Goal: Task Accomplishment & Management: Manage account settings

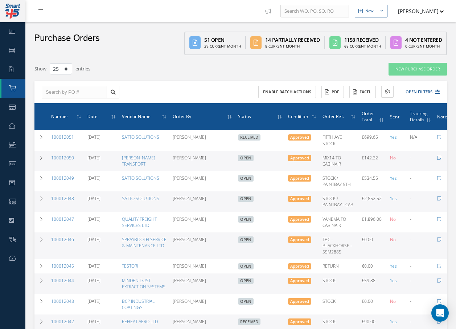
select select "25"
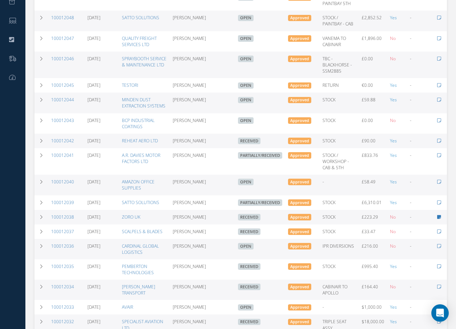
scroll to position [181, 0]
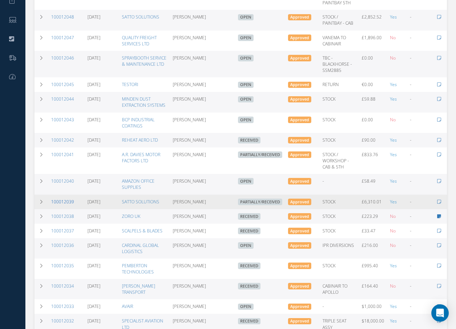
click at [59, 205] on link "100012039" at bounding box center [62, 201] width 23 height 6
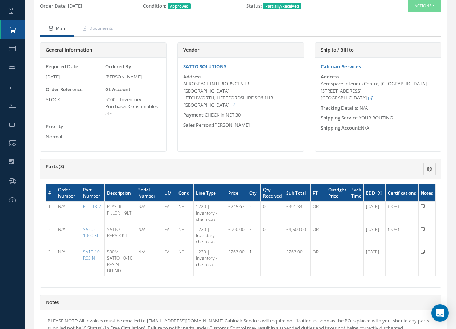
scroll to position [73, 0]
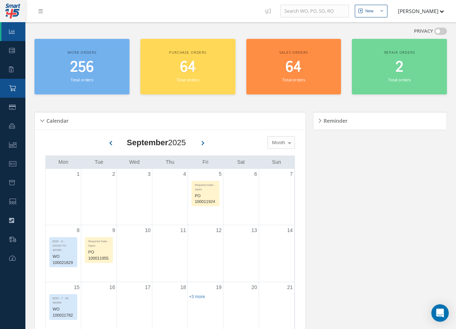
click at [16, 89] on link "Purchase Order" at bounding box center [12, 88] width 25 height 19
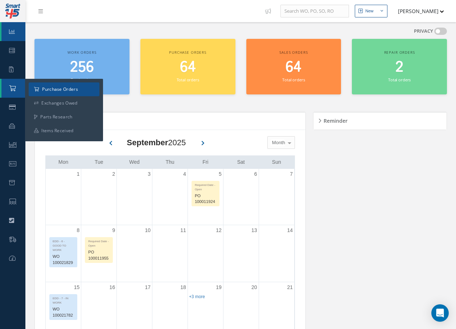
click at [43, 87] on a=1&status_id=2&status_id=3&status_id=5&collapsedFilters"] "Purchase Orders" at bounding box center [64, 89] width 71 height 14
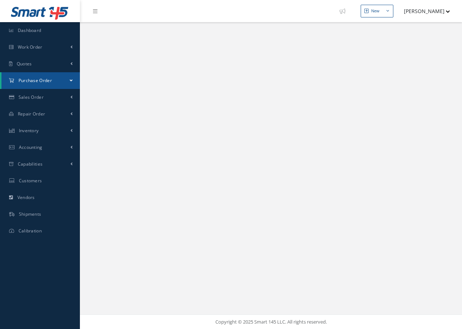
select select "25"
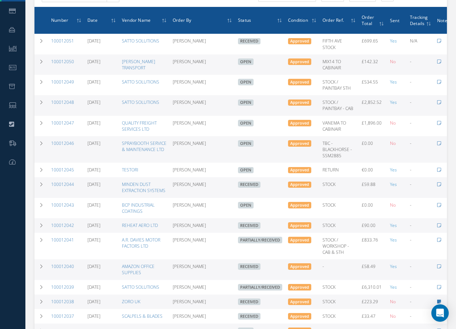
scroll to position [109, 0]
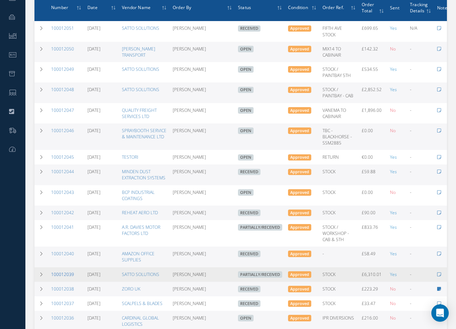
click at [63, 277] on link "100012039" at bounding box center [62, 274] width 23 height 6
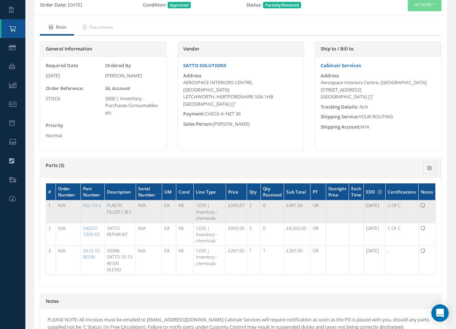
scroll to position [36, 0]
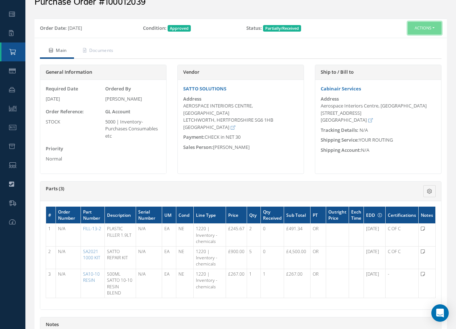
click at [411, 30] on button "Actions" at bounding box center [425, 28] width 34 height 13
click at [399, 41] on link "Receive" at bounding box center [413, 42] width 58 height 10
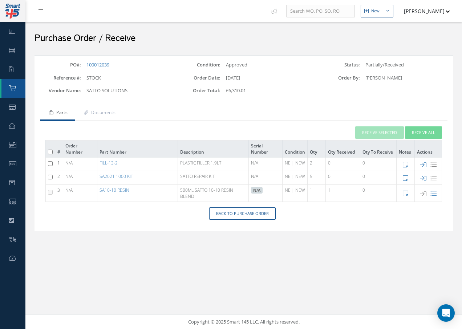
click at [50, 162] on input "checkbox" at bounding box center [50, 163] width 5 height 5
checkbox input "true"
click at [359, 129] on button "Receive Selected" at bounding box center [379, 132] width 49 height 13
type input "[DATE]"
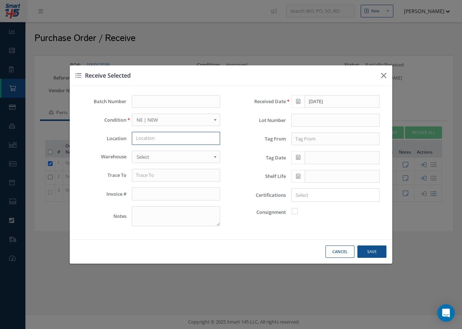
click at [154, 139] on input "text" at bounding box center [176, 138] width 88 height 13
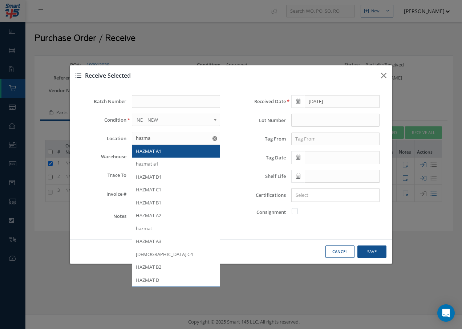
click at [164, 152] on div "HAZMAT A1" at bounding box center [176, 151] width 80 height 7
type input "HAZMAT A1"
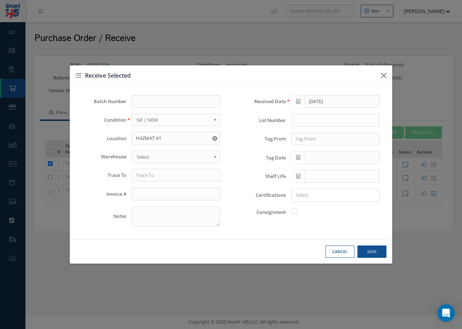
click at [165, 155] on span "Select" at bounding box center [173, 156] width 74 height 9
click at [161, 176] on input "text" at bounding box center [176, 175] width 88 height 13
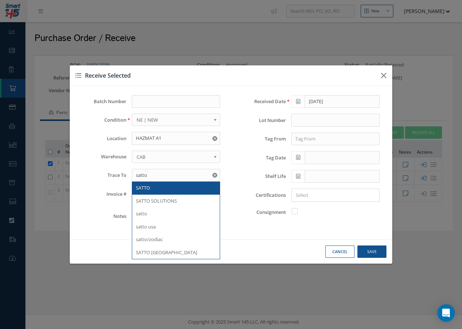
click at [144, 190] on span "SATTO" at bounding box center [143, 187] width 14 height 7
type input "SATTO"
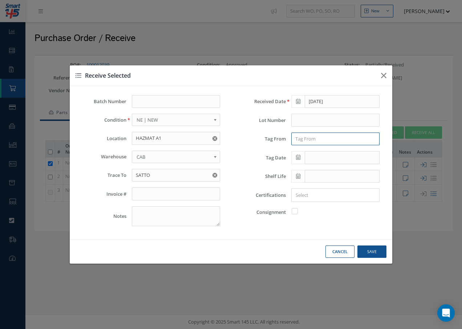
click at [302, 137] on input "text" at bounding box center [335, 138] width 88 height 13
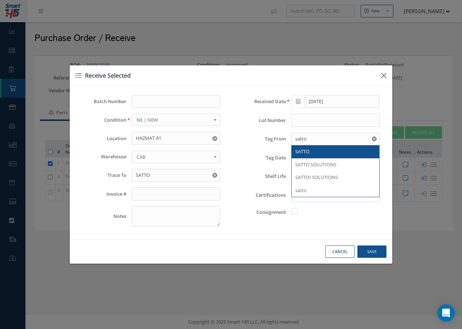
click at [307, 150] on span "SATTO" at bounding box center [302, 151] width 14 height 7
type input "SATTO"
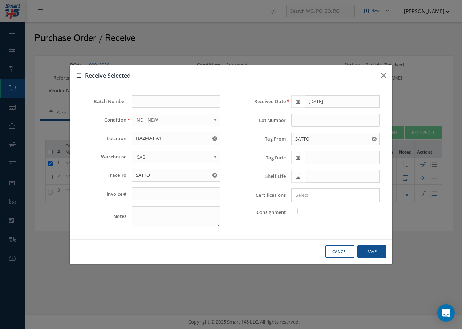
click at [299, 156] on icon at bounding box center [298, 157] width 4 height 5
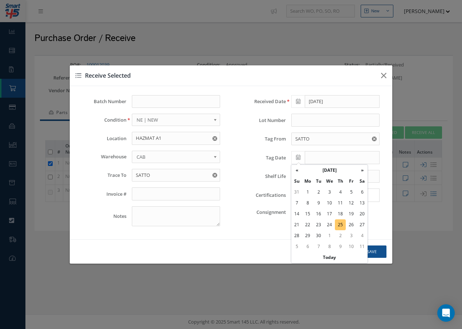
click at [341, 225] on td "25" at bounding box center [340, 224] width 11 height 11
type input "[DATE]"
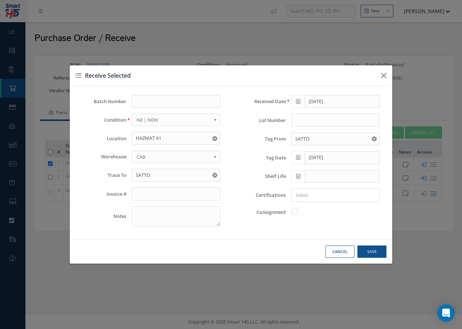
click at [298, 176] on icon at bounding box center [298, 175] width 4 height 5
click at [362, 79] on th "»" at bounding box center [361, 78] width 11 height 11
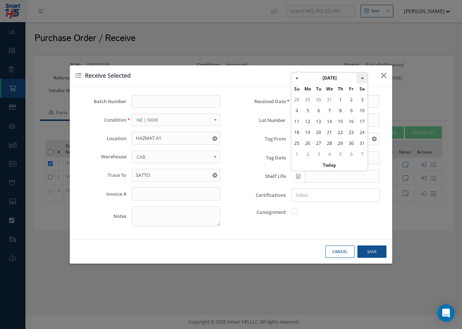
click at [362, 79] on th "»" at bounding box center [361, 78] width 11 height 11
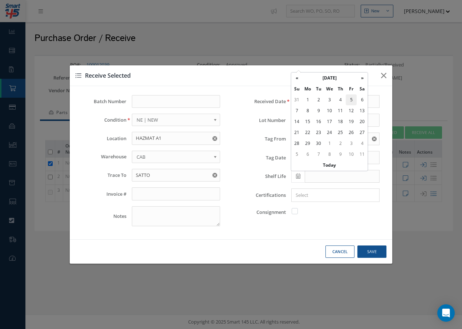
click at [351, 100] on td "5" at bounding box center [350, 99] width 11 height 11
type input "06/05/2026"
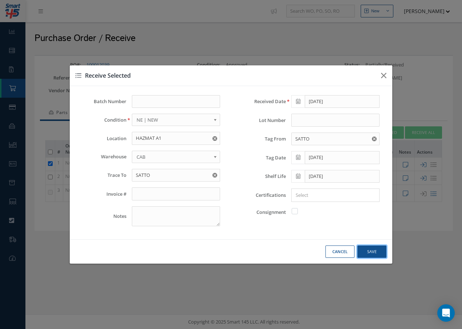
click at [370, 251] on button "Save" at bounding box center [371, 251] width 29 height 13
checkbox input "false"
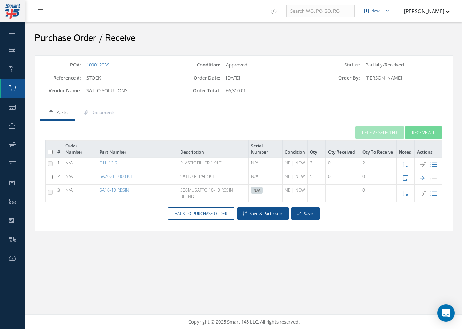
click at [52, 178] on input "checkbox" at bounding box center [50, 177] width 5 height 5
checkbox input "true"
click at [369, 132] on button "Receive Selected" at bounding box center [379, 132] width 49 height 13
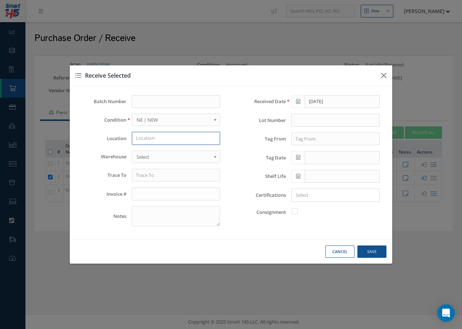
click at [199, 136] on input "text" at bounding box center [176, 138] width 88 height 13
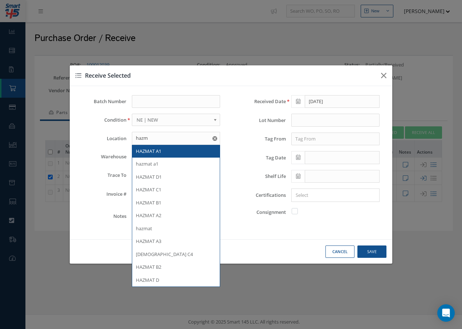
click at [165, 151] on div "HAZMAT A1" at bounding box center [176, 151] width 80 height 7
type input "HAZMAT A1"
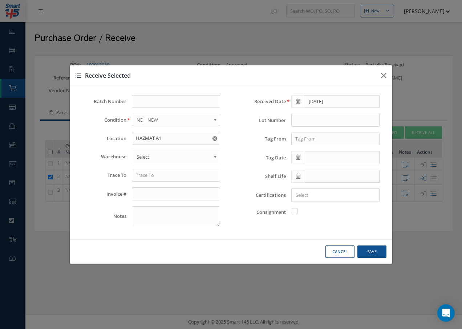
click at [163, 153] on span "Select" at bounding box center [173, 156] width 74 height 9
click at [158, 180] on input "text" at bounding box center [176, 175] width 88 height 13
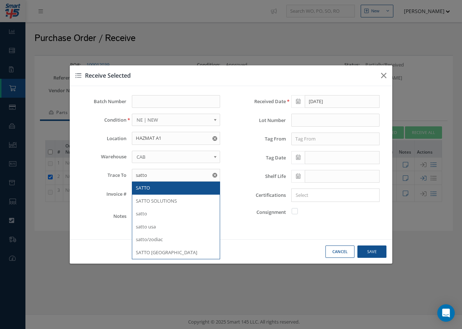
click at [155, 186] on div "SATTO" at bounding box center [176, 187] width 80 height 7
type input "SATTO"
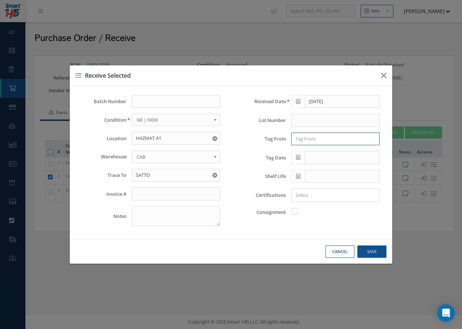
click at [299, 137] on input "text" at bounding box center [335, 138] width 88 height 13
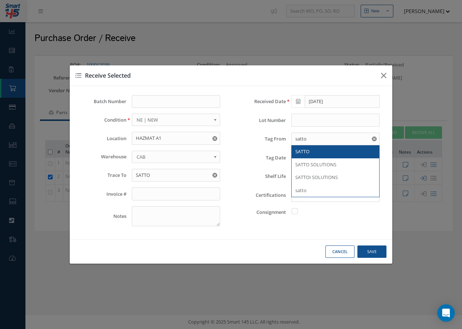
click at [300, 149] on span "SATTO" at bounding box center [302, 151] width 14 height 7
type input "SATTO"
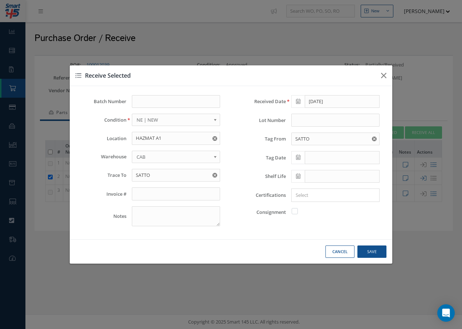
click at [299, 157] on icon at bounding box center [298, 157] width 4 height 5
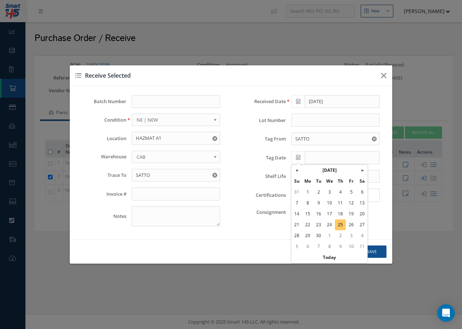
click at [341, 223] on td "25" at bounding box center [340, 224] width 11 height 11
type input "[DATE]"
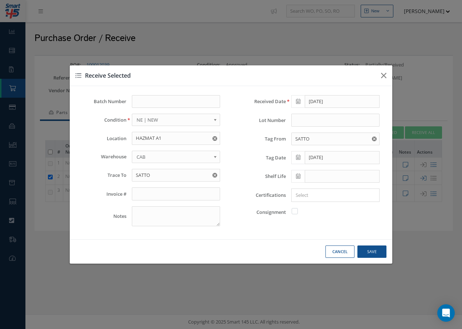
click at [300, 174] on icon at bounding box center [298, 175] width 4 height 5
click at [294, 77] on th "«" at bounding box center [296, 78] width 11 height 11
click at [295, 77] on th "«" at bounding box center [296, 78] width 11 height 11
click at [319, 154] on td "31" at bounding box center [318, 154] width 11 height 11
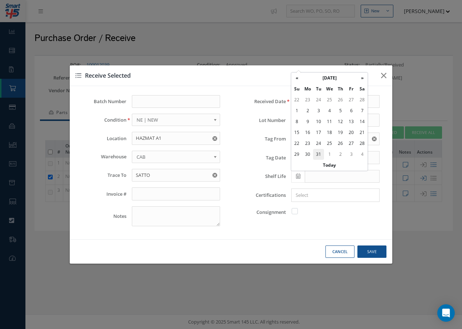
type input "03/31/2026"
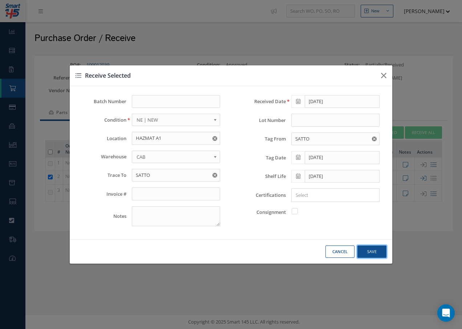
click at [370, 251] on button "Save" at bounding box center [371, 251] width 29 height 13
checkbox input "false"
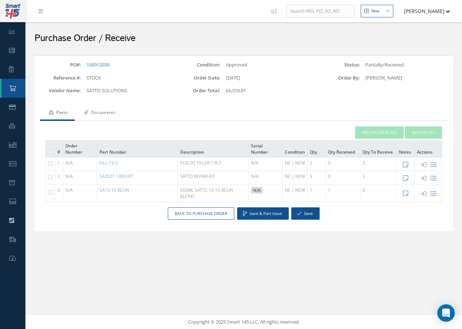
click at [112, 113] on link "Documents" at bounding box center [99, 113] width 48 height 15
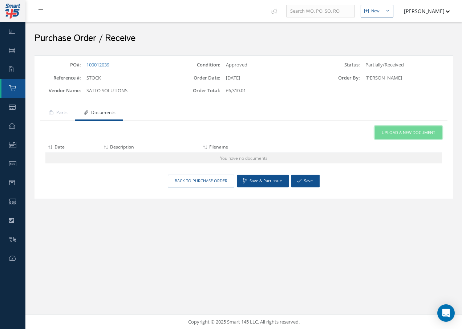
click at [418, 132] on span "Upload a New Document" at bounding box center [407, 133] width 53 height 6
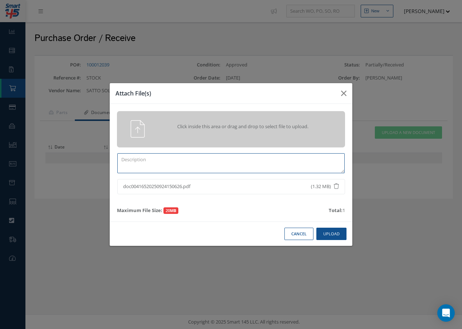
click at [187, 160] on textarea at bounding box center [230, 163] width 227 height 20
type textarea "c"
type textarea "C OF C x 3"
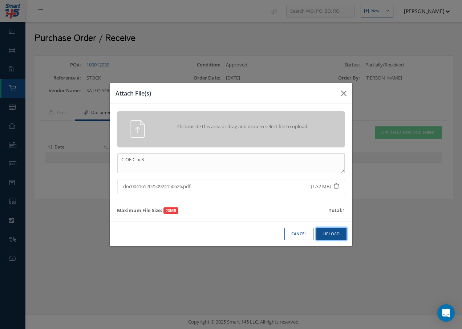
click at [331, 234] on button "Upload" at bounding box center [331, 234] width 30 height 13
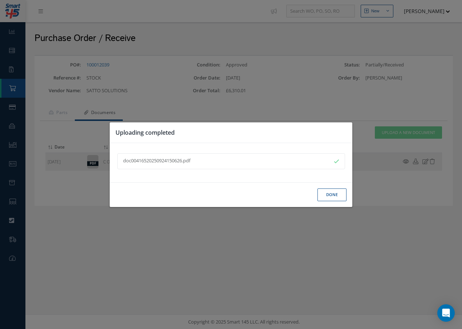
click at [326, 194] on button "Done" at bounding box center [331, 194] width 29 height 13
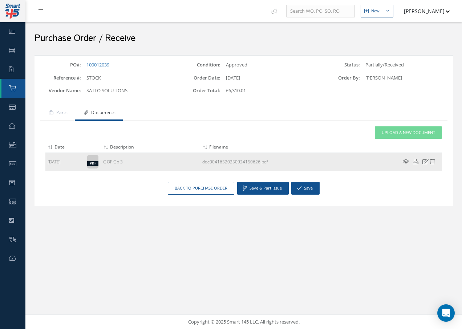
click at [403, 159] on icon at bounding box center [405, 161] width 6 height 5
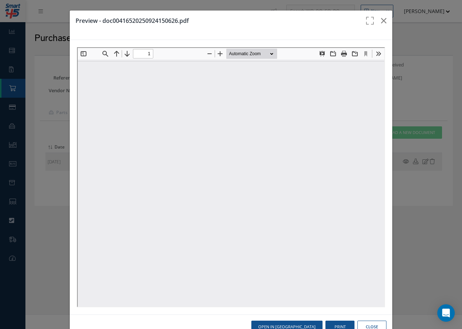
type input "0"
type input "1"
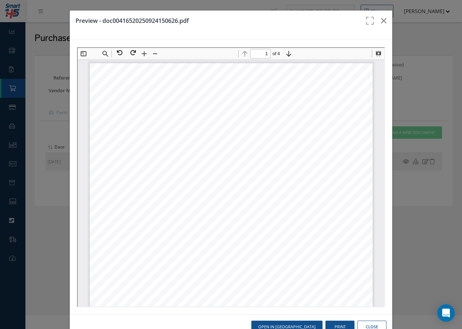
scroll to position [4, 0]
click at [381, 20] on icon "button" at bounding box center [383, 20] width 5 height 9
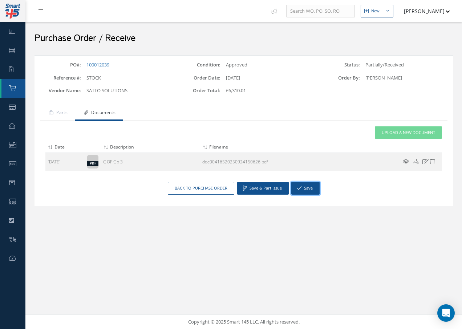
click at [299, 188] on icon "button" at bounding box center [299, 187] width 4 height 5
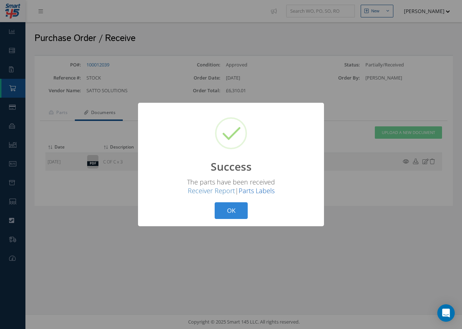
click at [267, 191] on link "Parts Labels" at bounding box center [256, 190] width 36 height 9
click at [224, 213] on button "OK" at bounding box center [230, 210] width 33 height 17
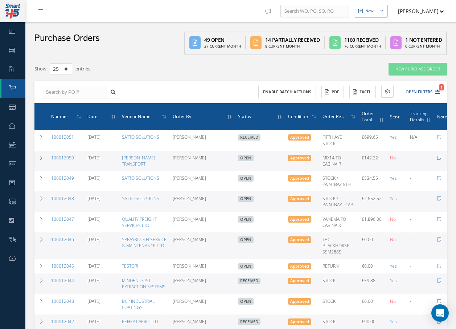
select select "25"
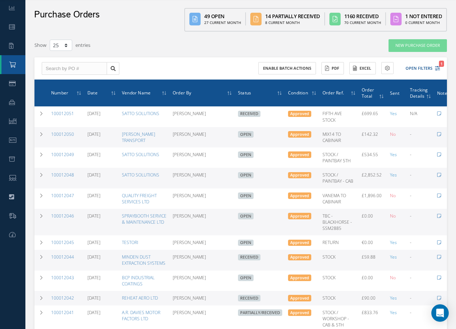
scroll to position [36, 0]
